Goal: Complete application form

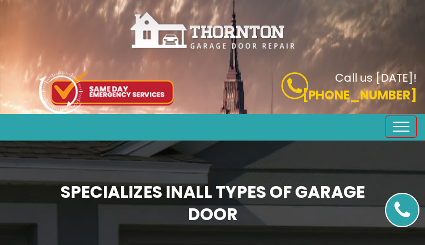
type input "IHTZRlok"
type input "3826025300"
type input "[EMAIL_ADDRESS][DOMAIN_NAME]"
type input "BgqKGFDiknzC"
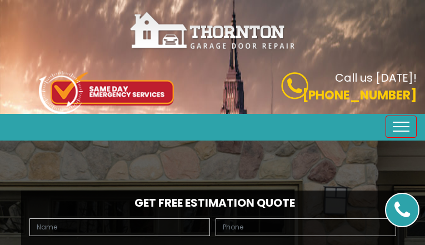
type input "lxUOLQPrWqEi"
type input "8908359895"
type input "[EMAIL_ADDRESS][DOMAIN_NAME]"
type input "QfFRSqMiStdBlie"
